Goal: Task Accomplishment & Management: Manage account settings

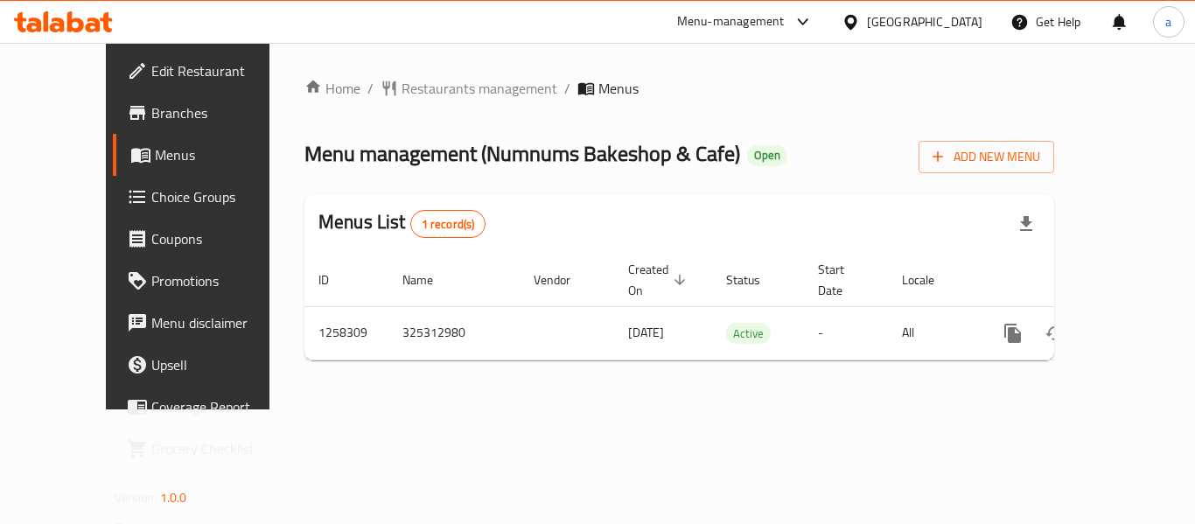
click at [966, 22] on div "[GEOGRAPHIC_DATA]" at bounding box center [924, 21] width 115 height 19
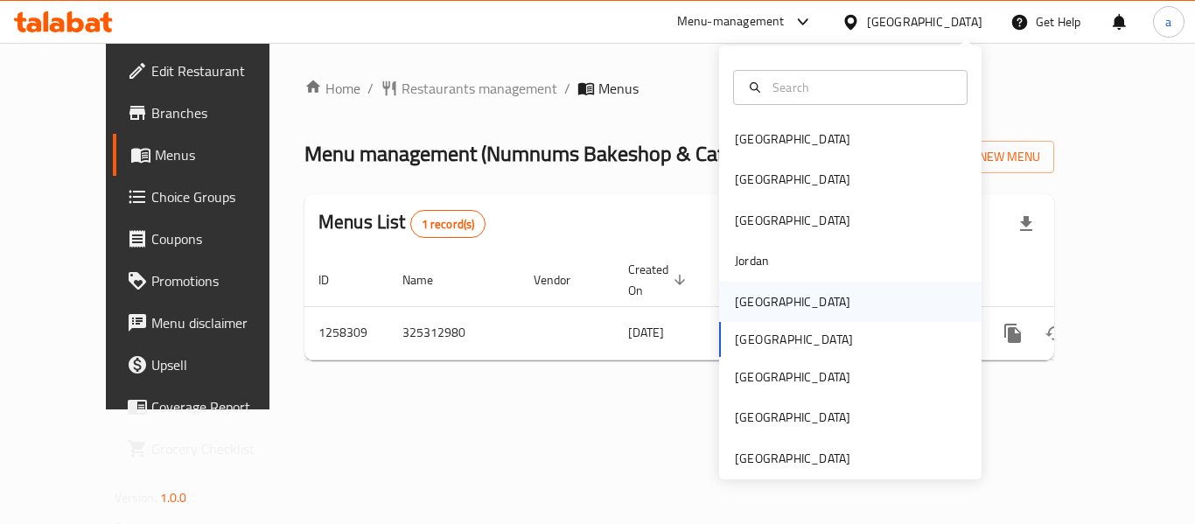
click at [760, 306] on div "[GEOGRAPHIC_DATA]" at bounding box center [792, 302] width 143 height 40
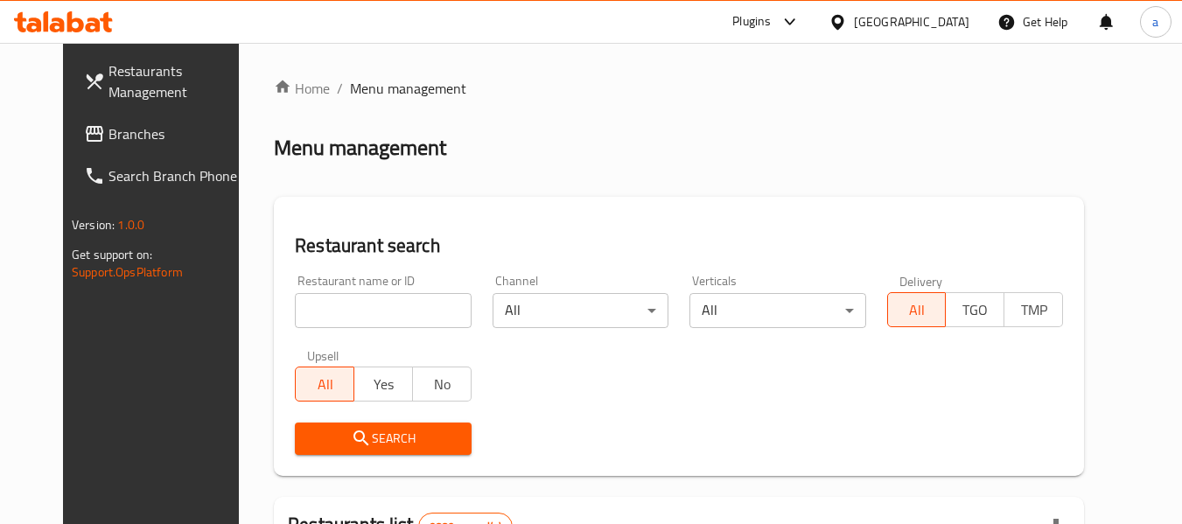
click at [108, 137] on span "Branches" at bounding box center [177, 133] width 138 height 21
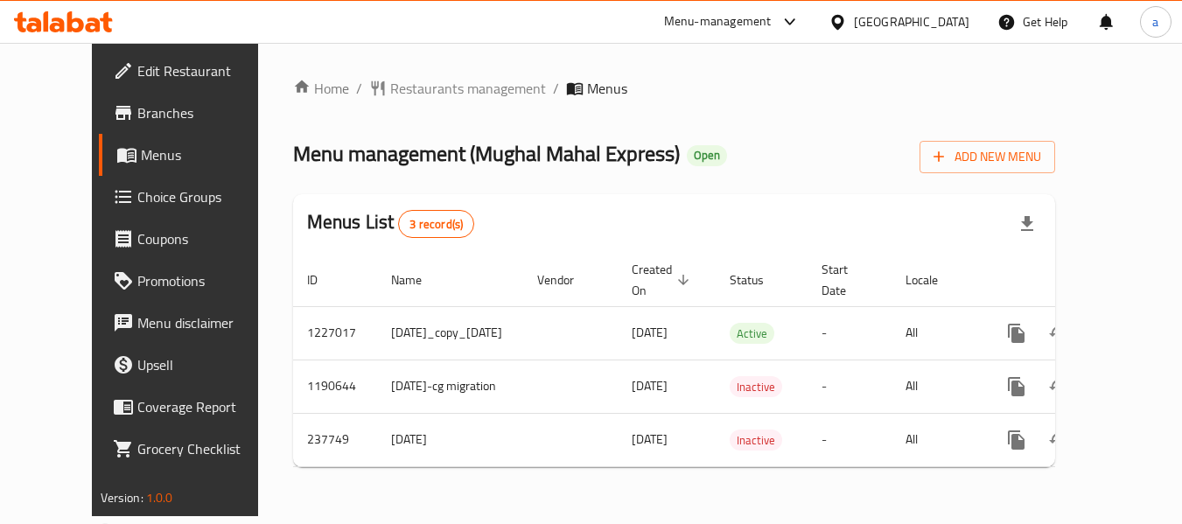
click at [972, 12] on div "[GEOGRAPHIC_DATA]" at bounding box center [898, 22] width 169 height 42
click at [940, 18] on div "Kuwait" at bounding box center [911, 21] width 115 height 19
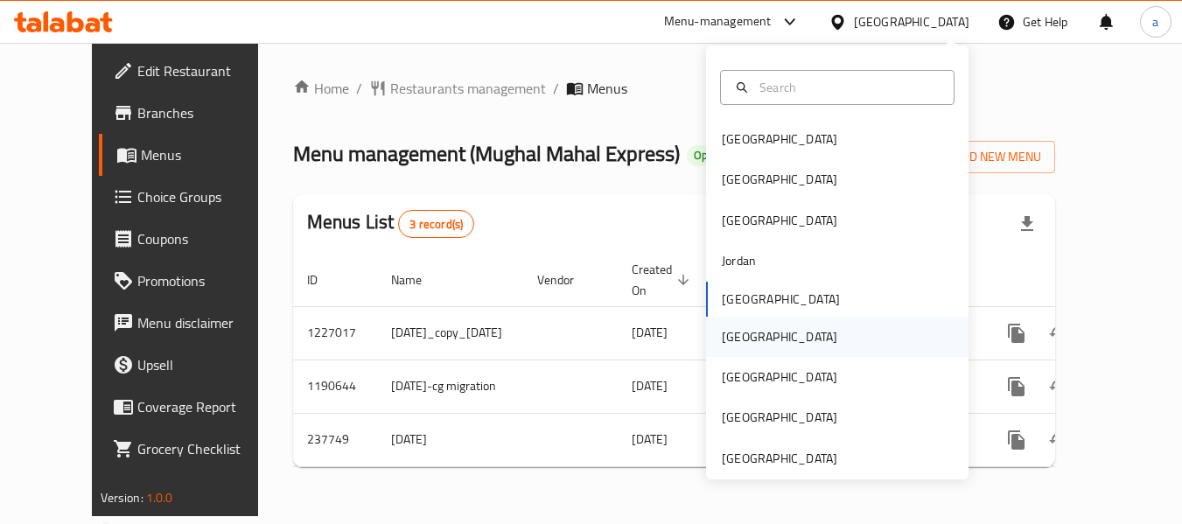
click at [751, 338] on div "Oman" at bounding box center [779, 337] width 143 height 40
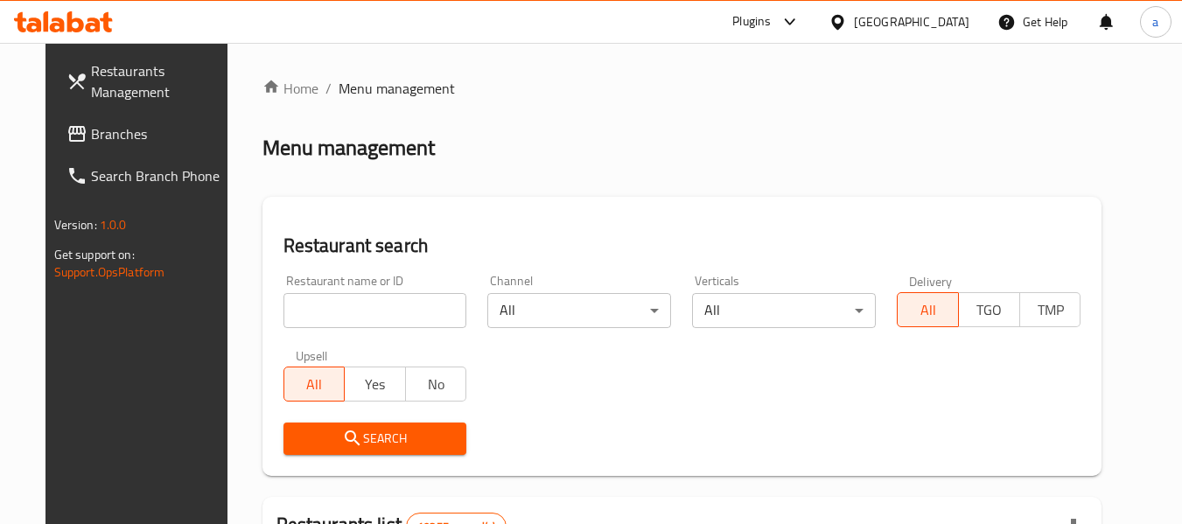
click at [91, 125] on span "Branches" at bounding box center [160, 133] width 138 height 21
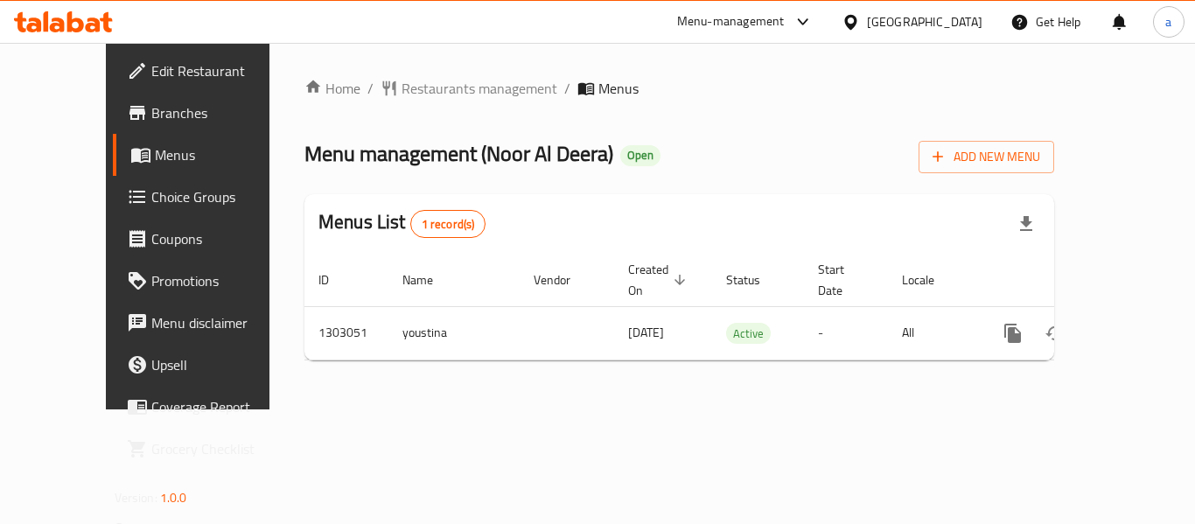
click at [151, 75] on span "Edit Restaurant" at bounding box center [221, 70] width 140 height 21
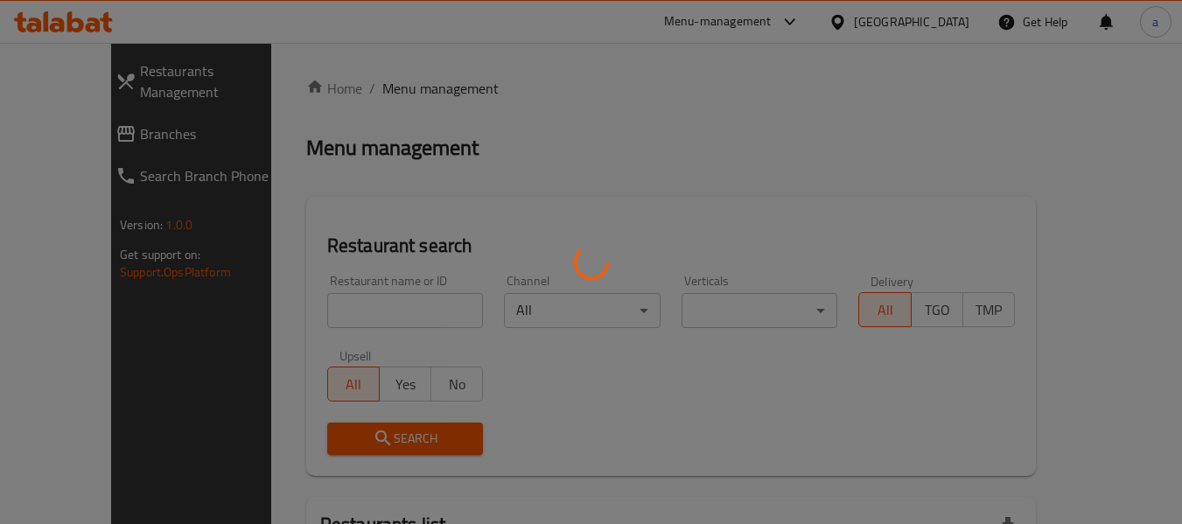
click at [872, 20] on div at bounding box center [591, 262] width 1182 height 524
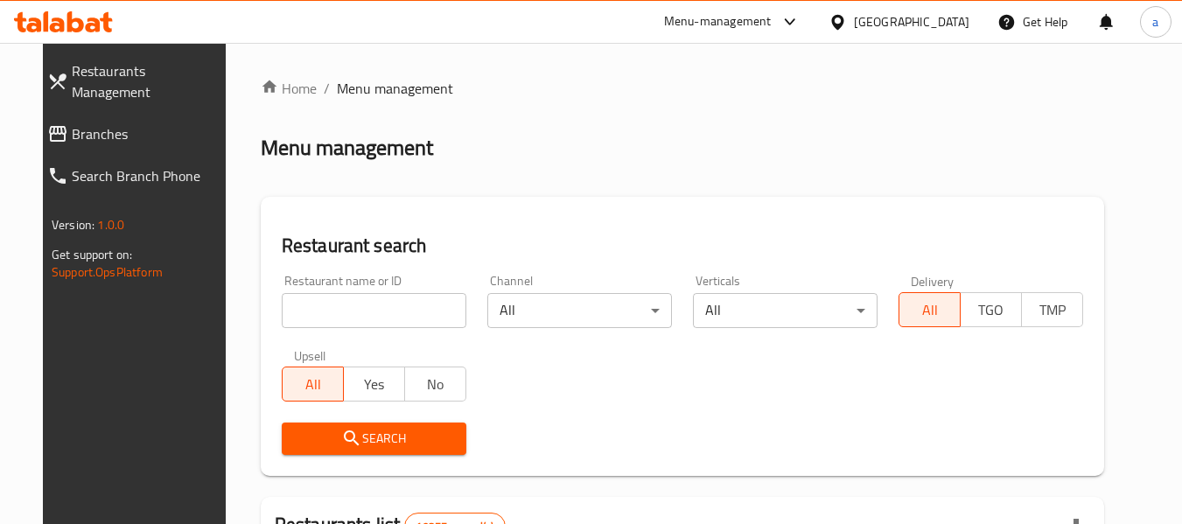
click at [794, 21] on icon at bounding box center [789, 21] width 10 height 7
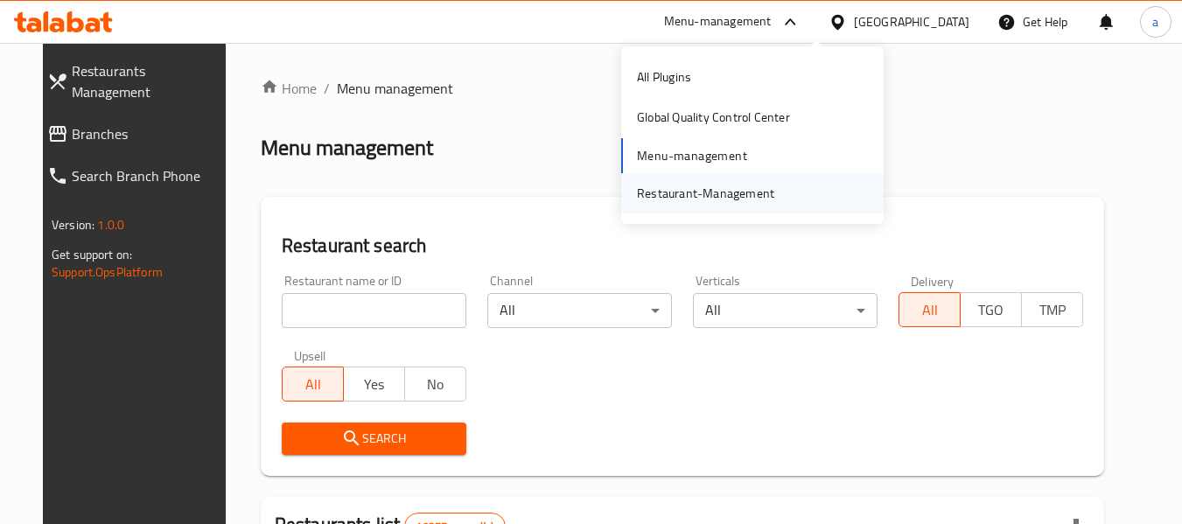
click at [735, 196] on div "Restaurant-Management" at bounding box center [705, 193] width 137 height 19
